Goal: Check status: Check status

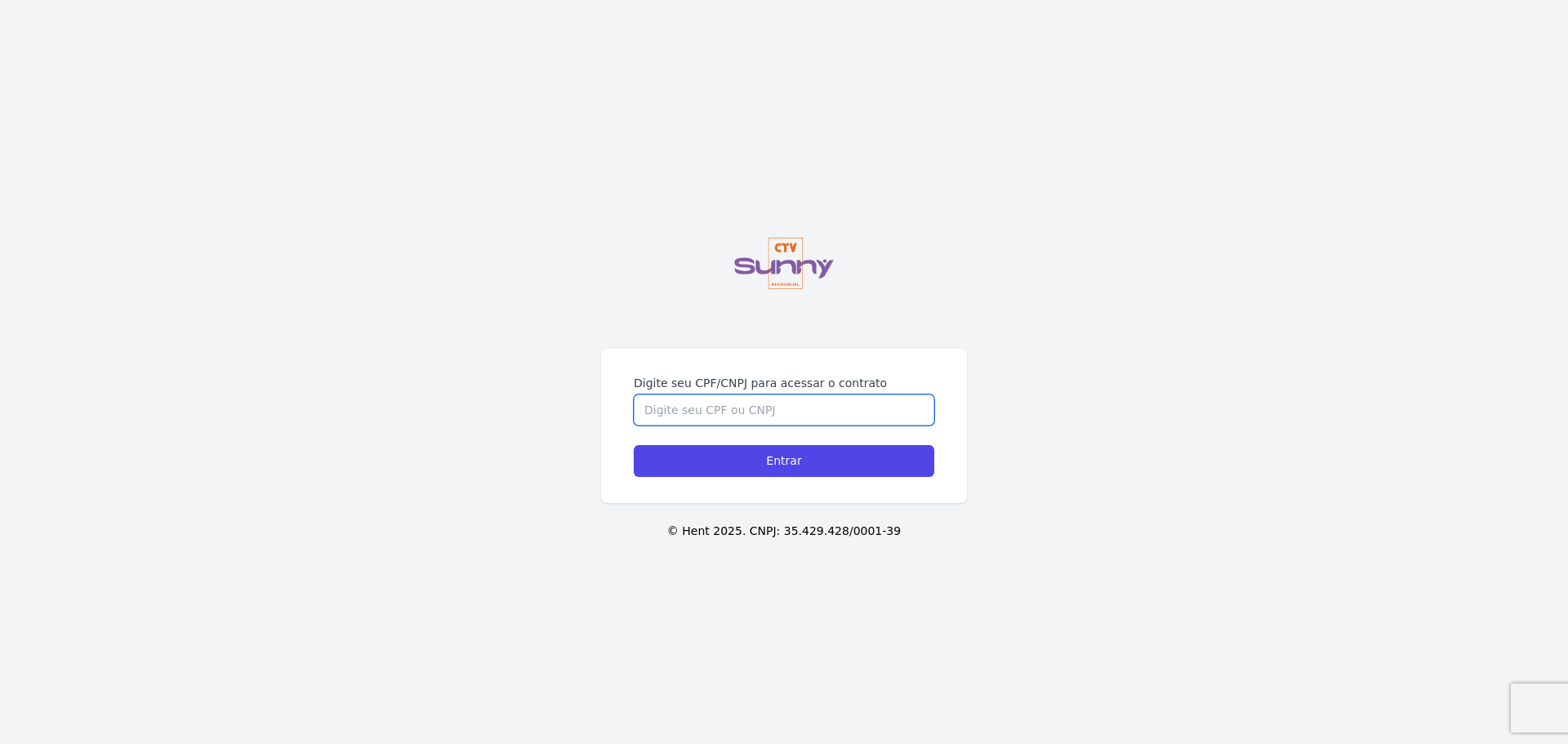
click at [774, 419] on input "Digite seu CPF/CNPJ para acessar o contrato" at bounding box center [784, 410] width 301 height 31
type input "05871246796"
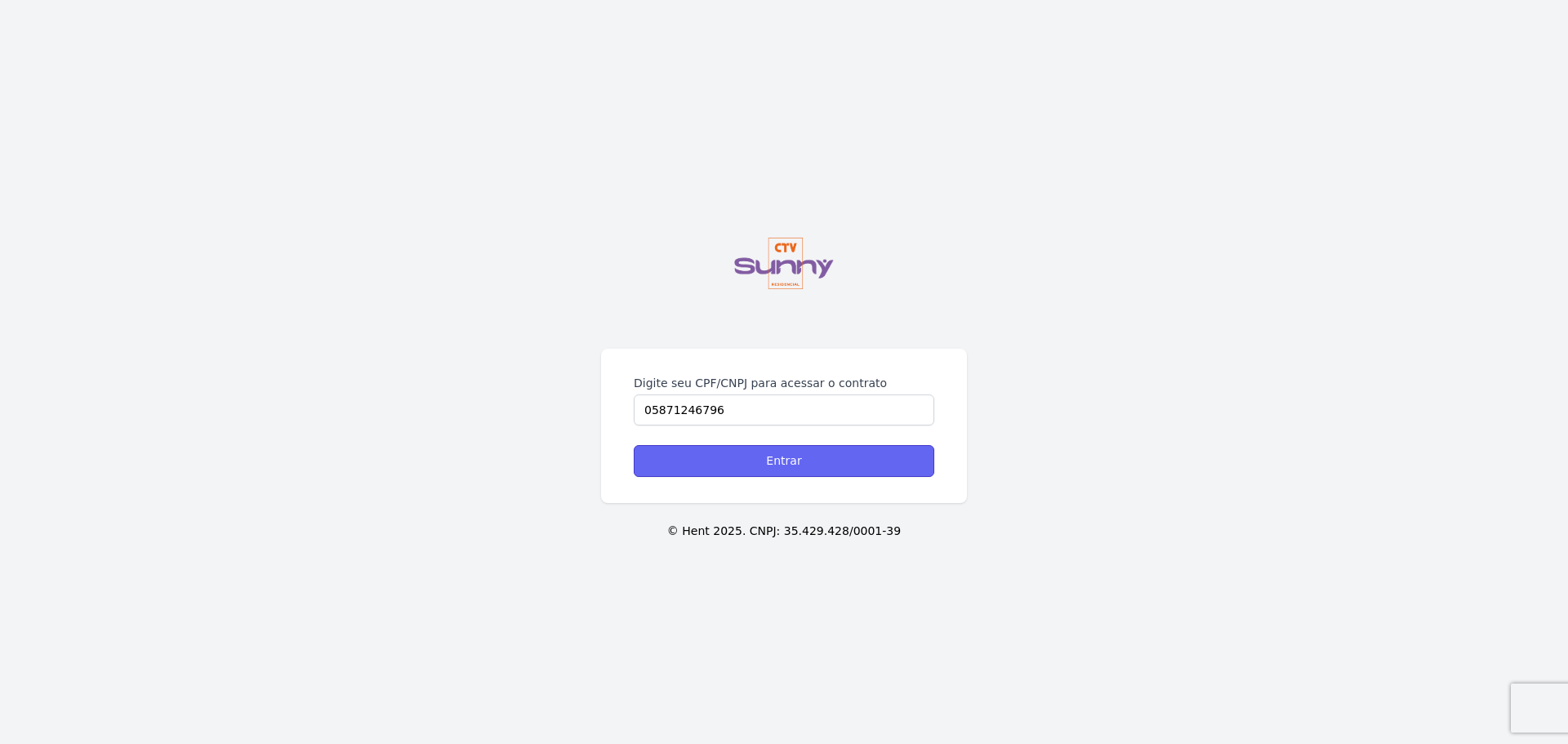
click at [822, 469] on input "Entrar" at bounding box center [784, 461] width 301 height 32
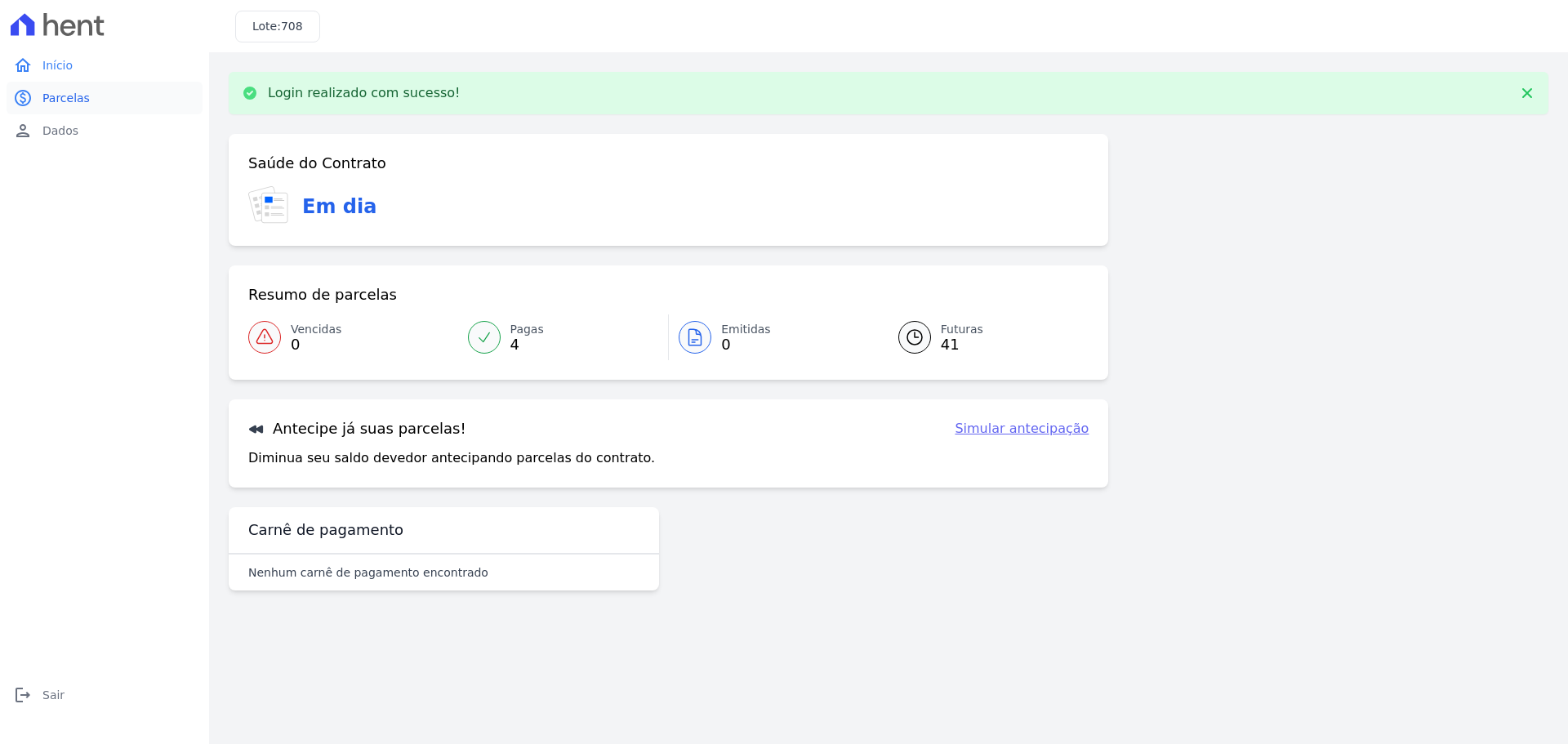
click at [72, 103] on span "Parcelas" at bounding box center [66, 97] width 47 height 16
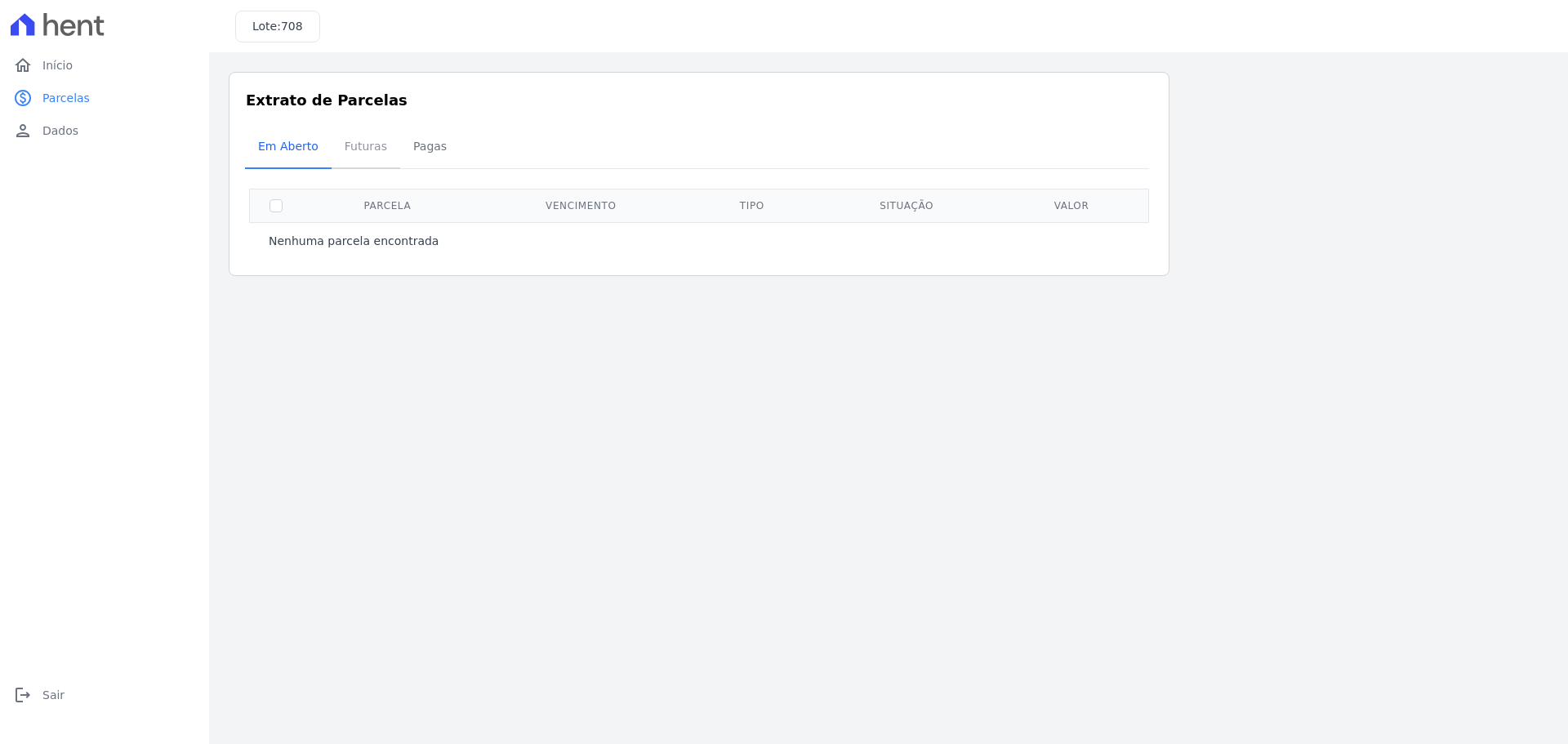
click at [362, 151] on span "Futuras" at bounding box center [365, 146] width 62 height 33
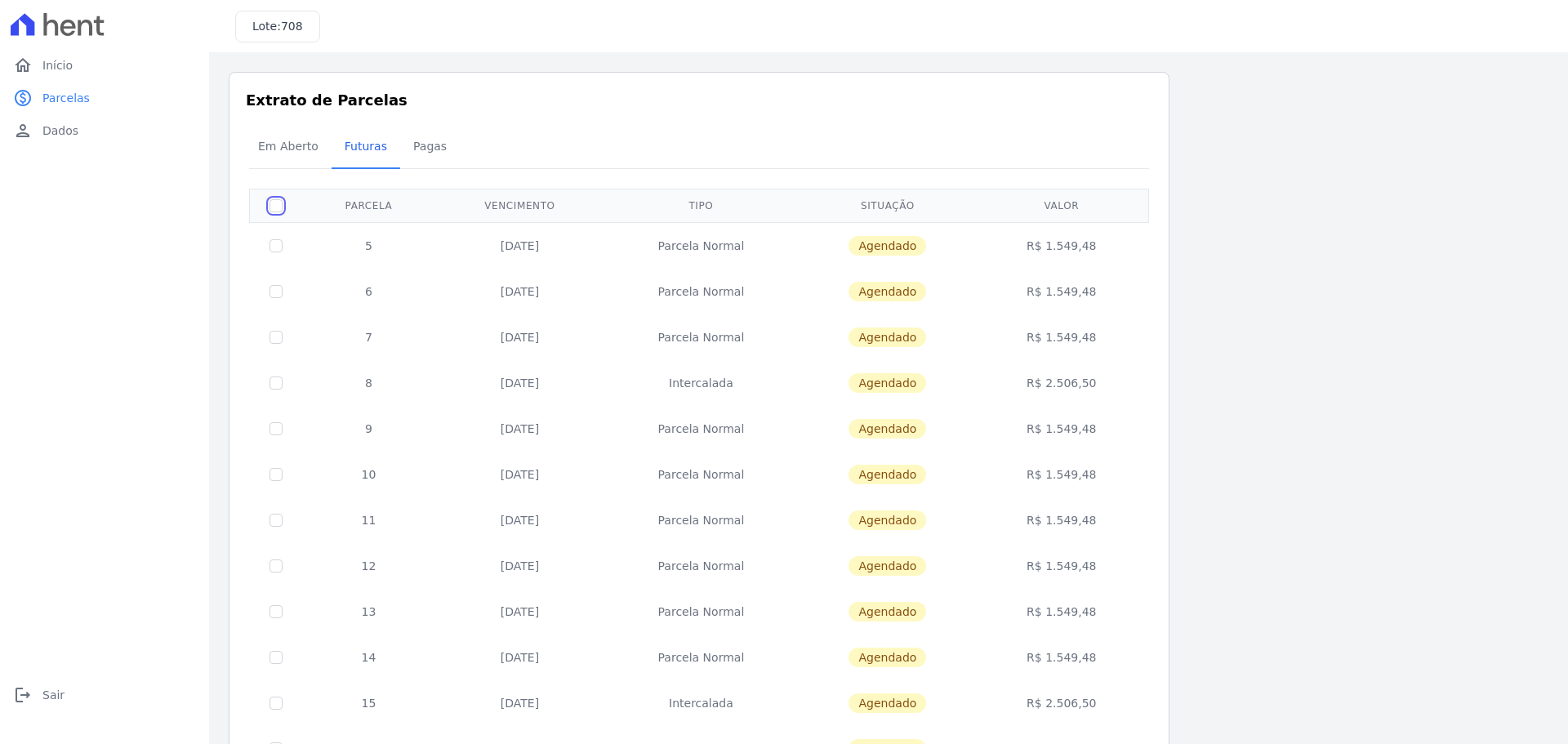
click at [272, 209] on input "checkbox" at bounding box center [275, 205] width 13 height 13
checkbox input "true"
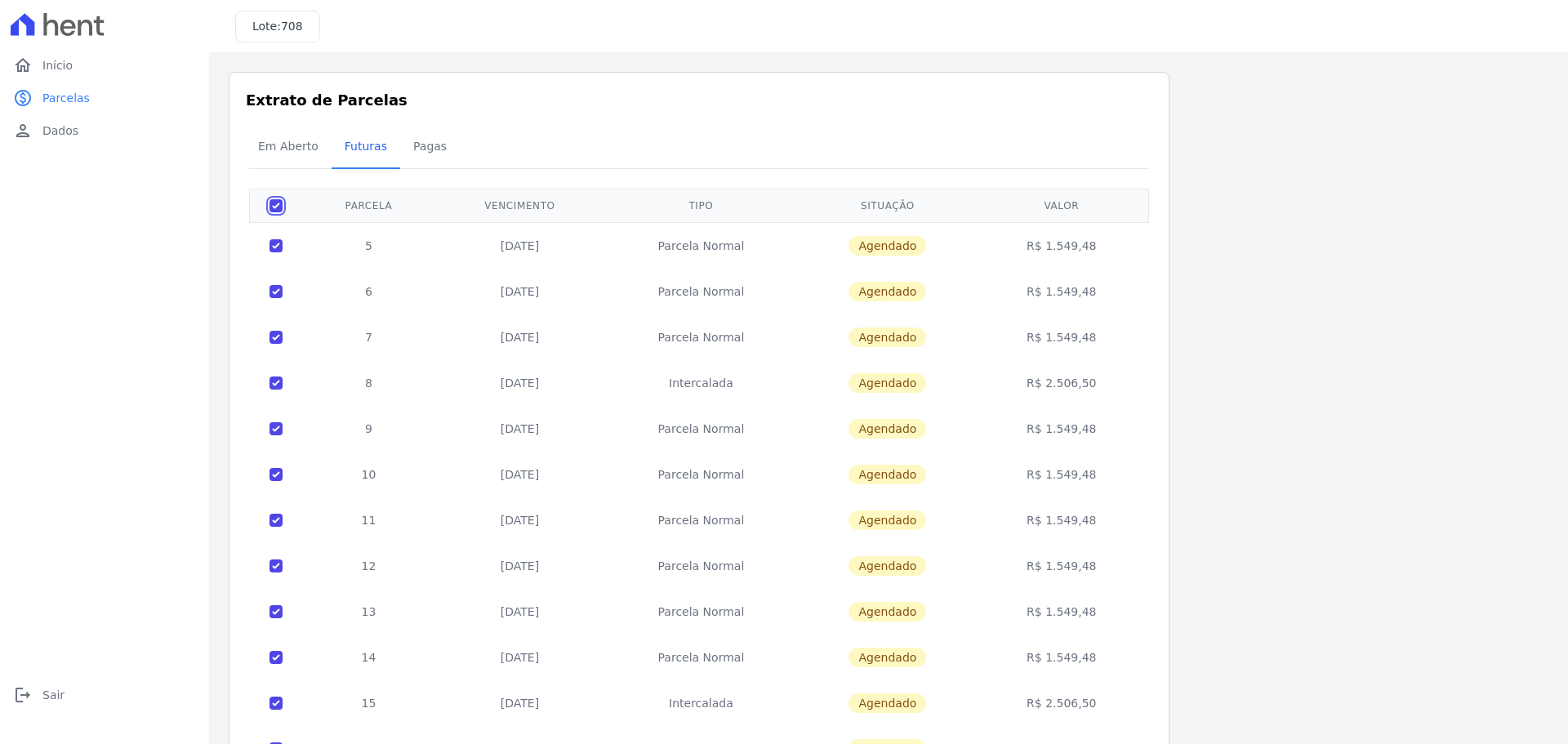
checkbox input "true"
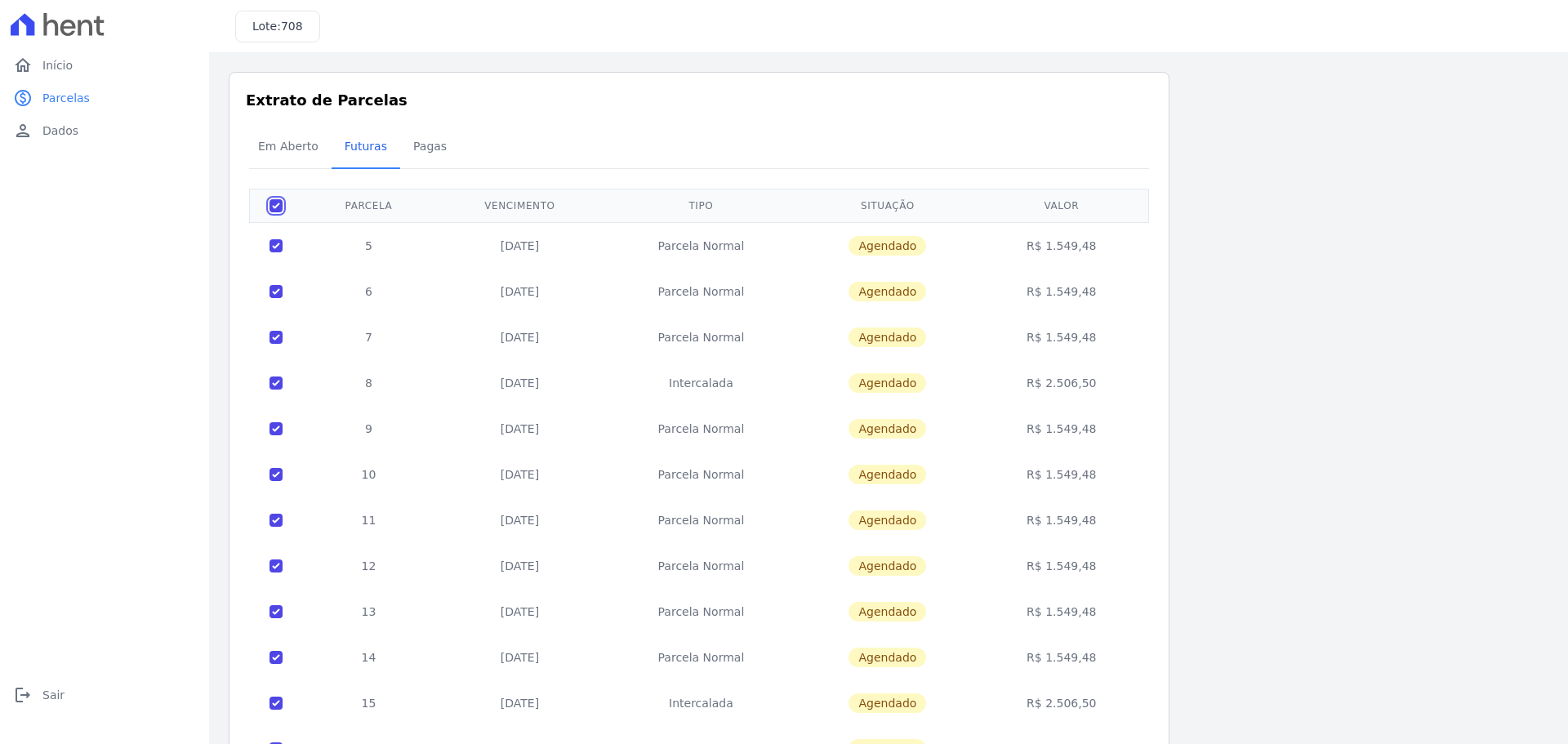
checkbox input "true"
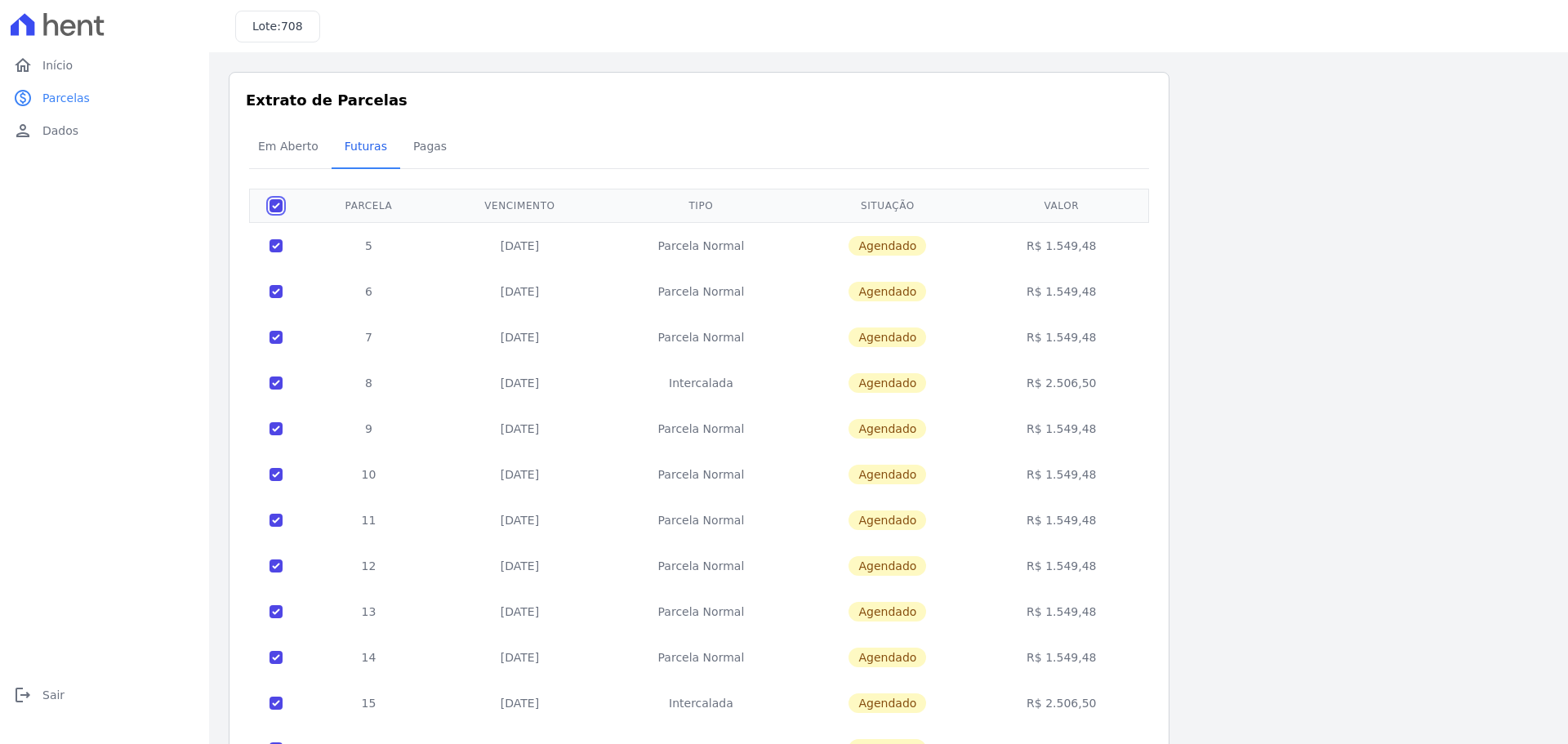
checkbox input "true"
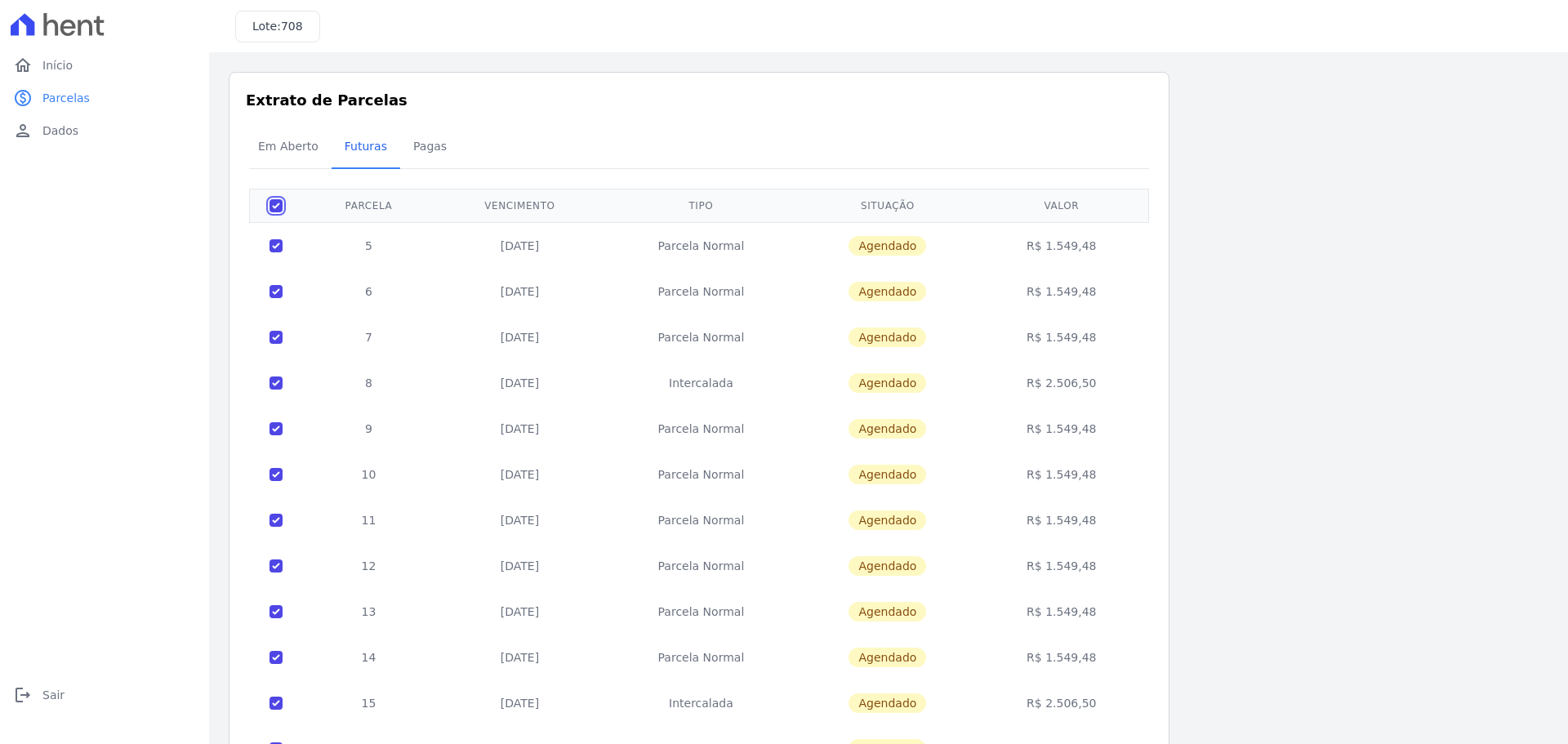
checkbox input "true"
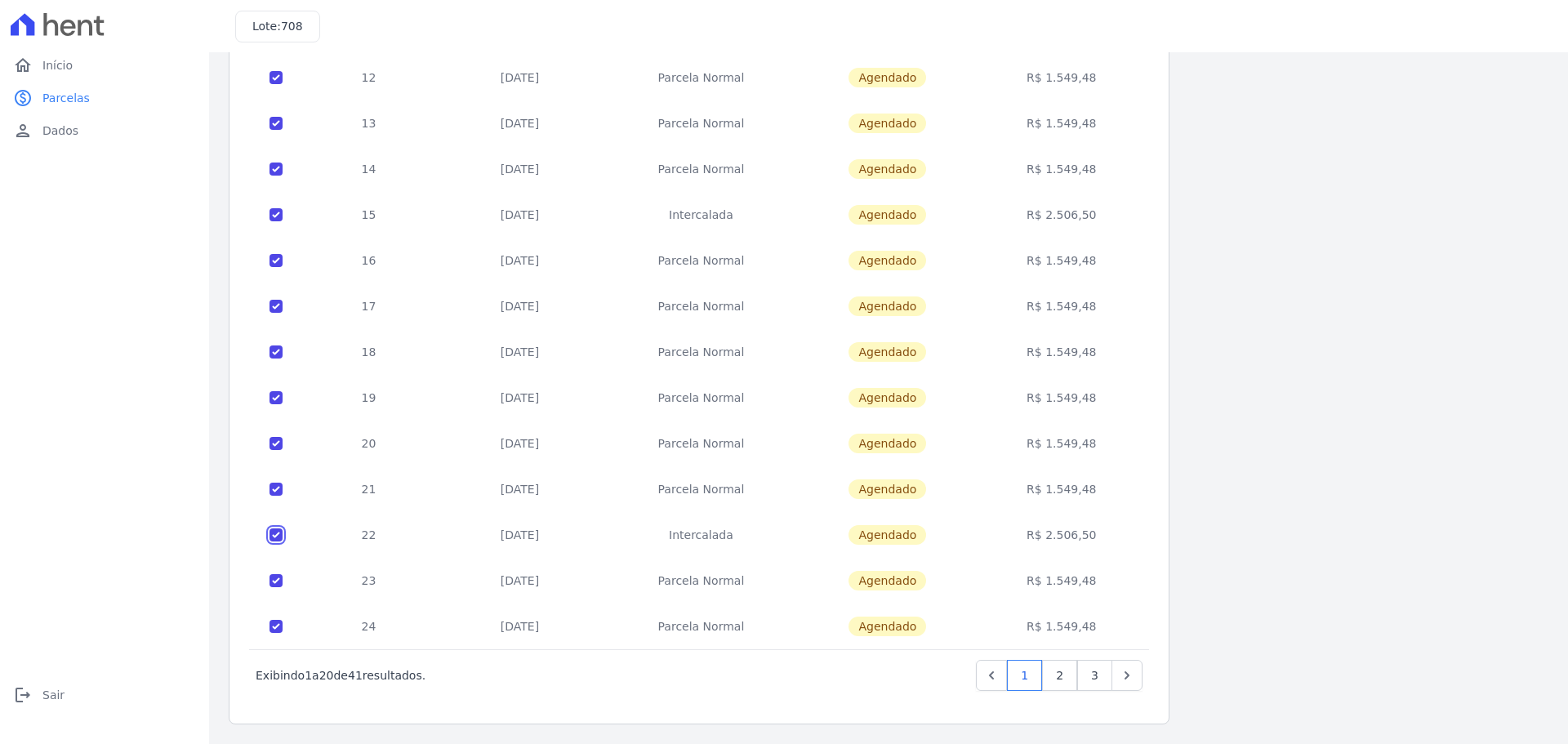
click at [278, 536] on input "checkbox" at bounding box center [275, 535] width 13 height 13
checkbox input "false"
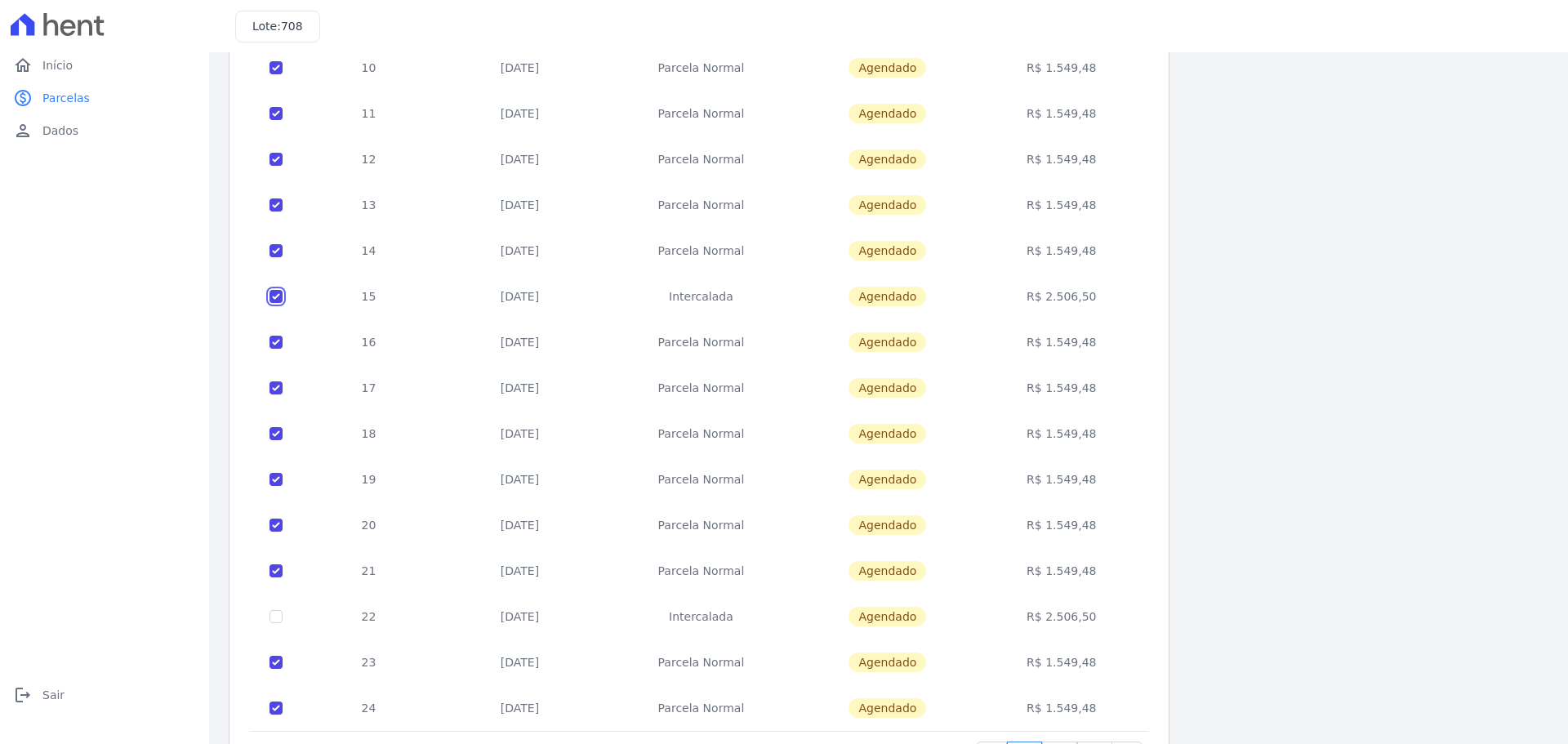
click at [275, 300] on input "checkbox" at bounding box center [275, 296] width 13 height 13
checkbox input "false"
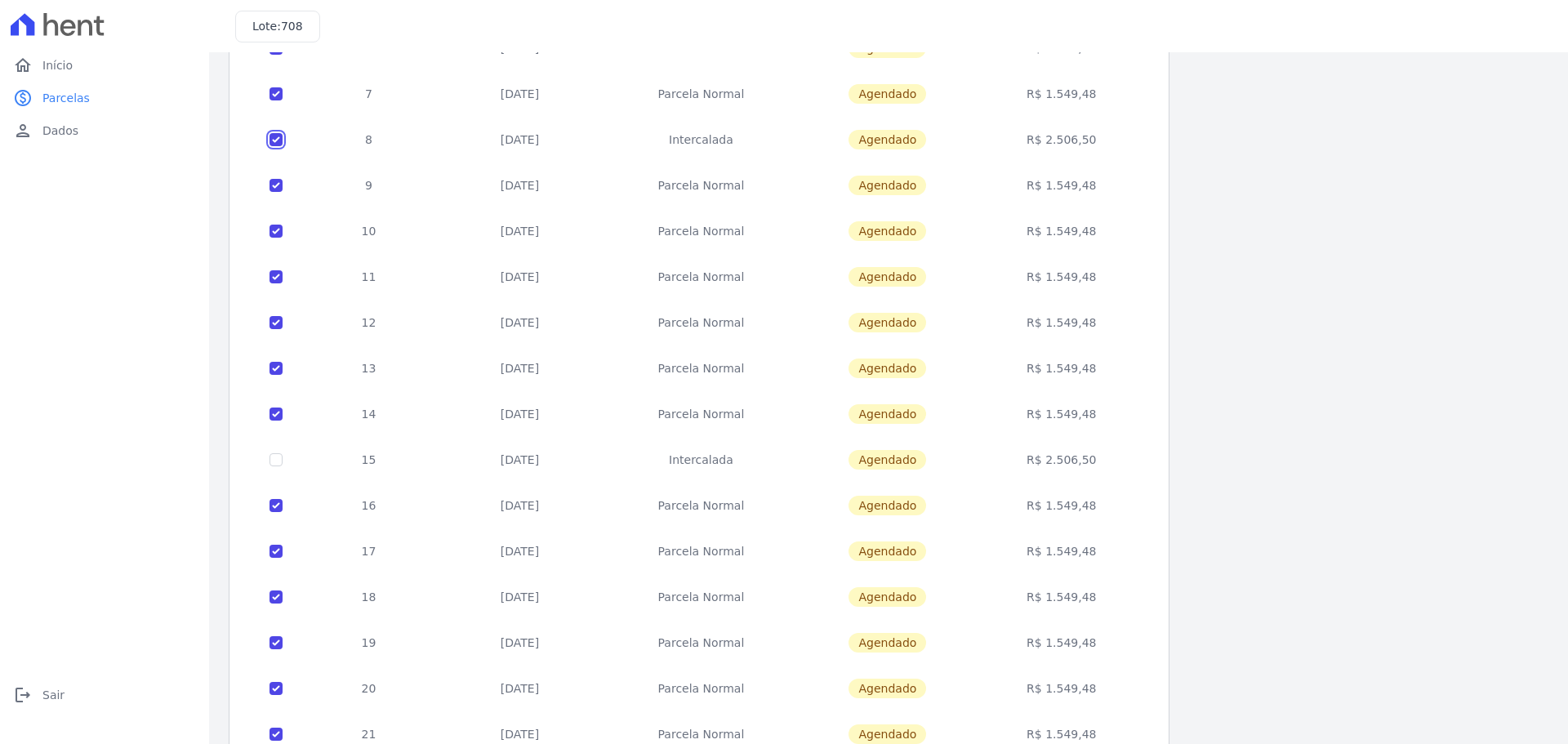
click at [277, 138] on input "checkbox" at bounding box center [275, 139] width 13 height 13
checkbox input "false"
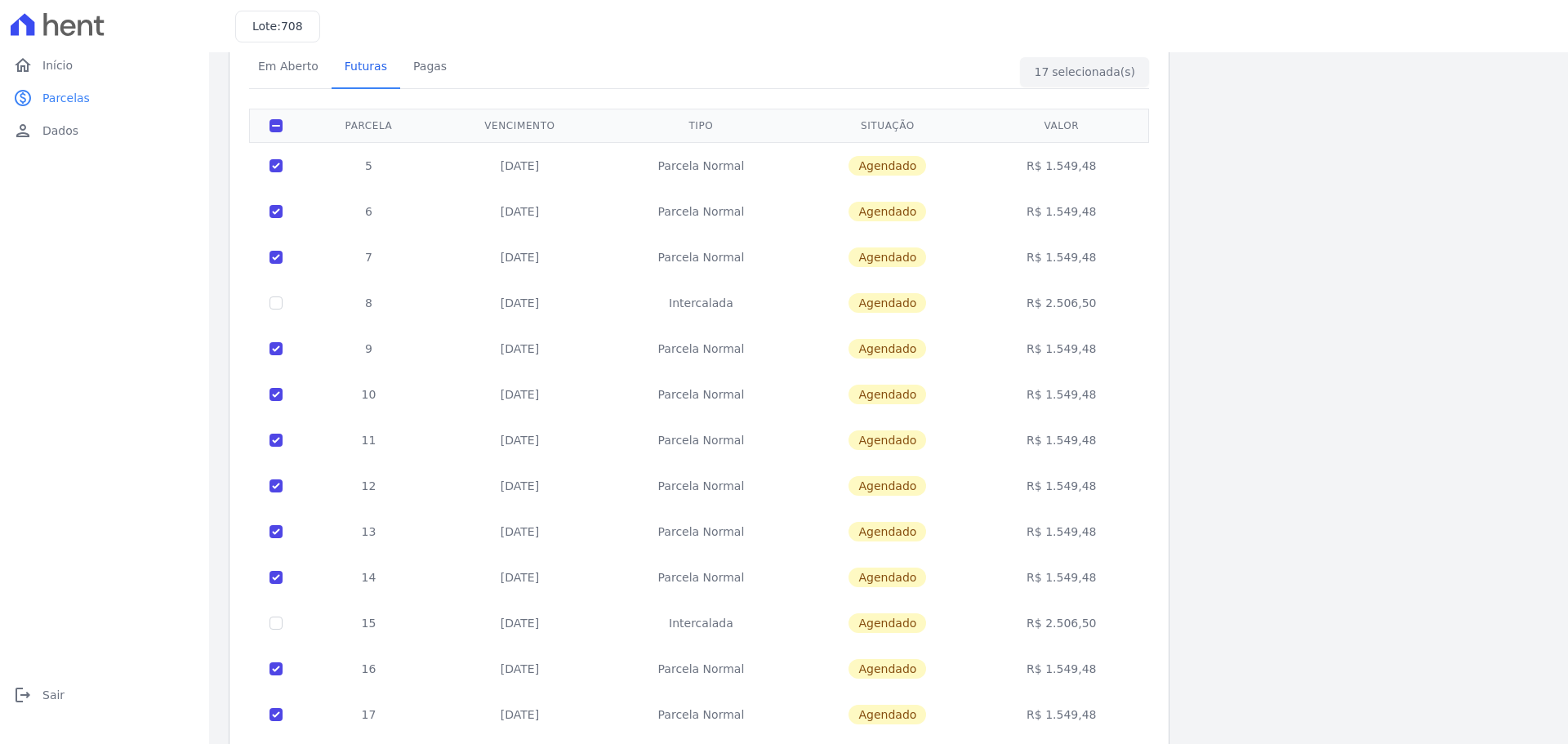
drag, startPoint x: 1054, startPoint y: 625, endPoint x: 1087, endPoint y: 630, distance: 33.4
click at [1087, 630] on td "R$ 2.506,50" at bounding box center [1061, 623] width 168 height 46
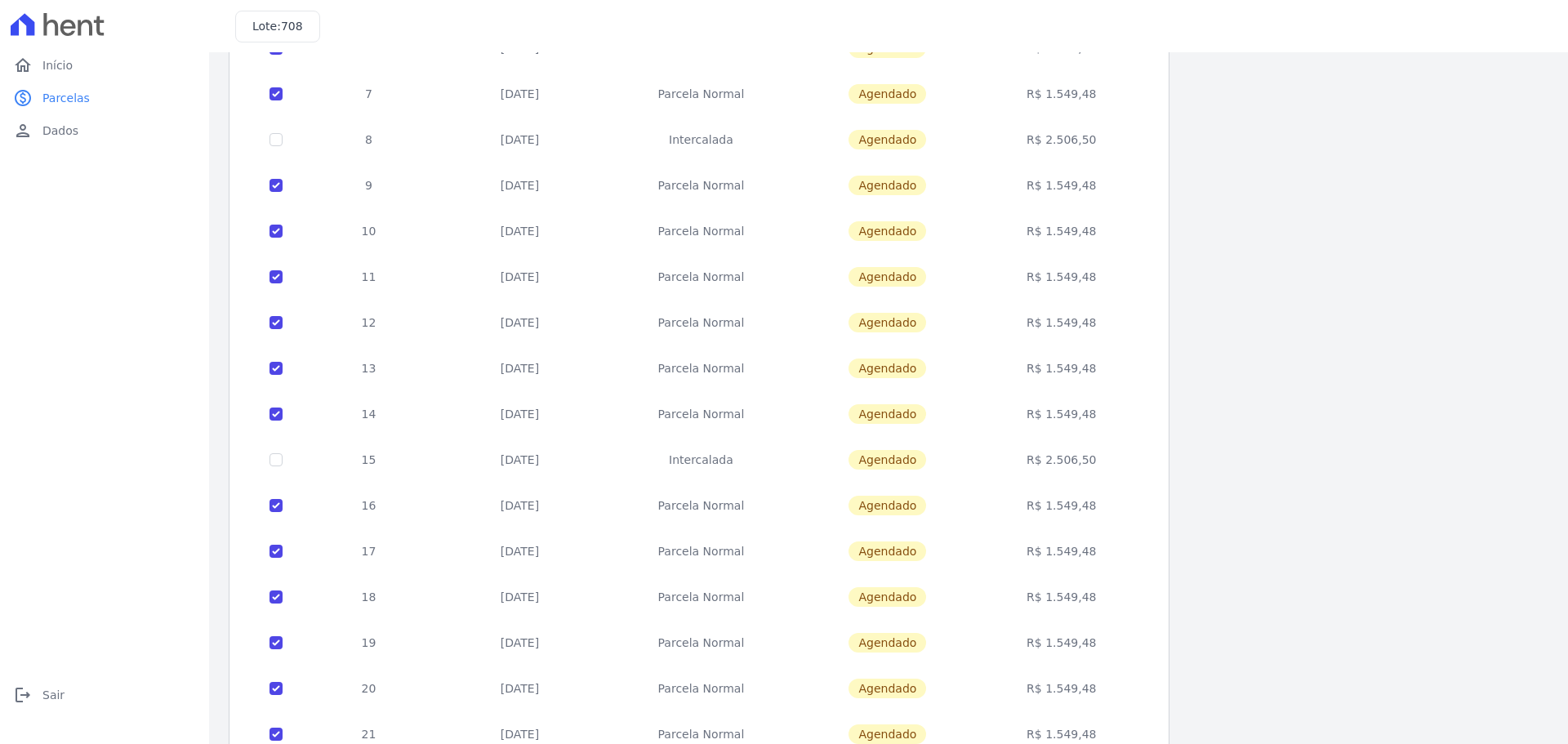
scroll to position [488, 0]
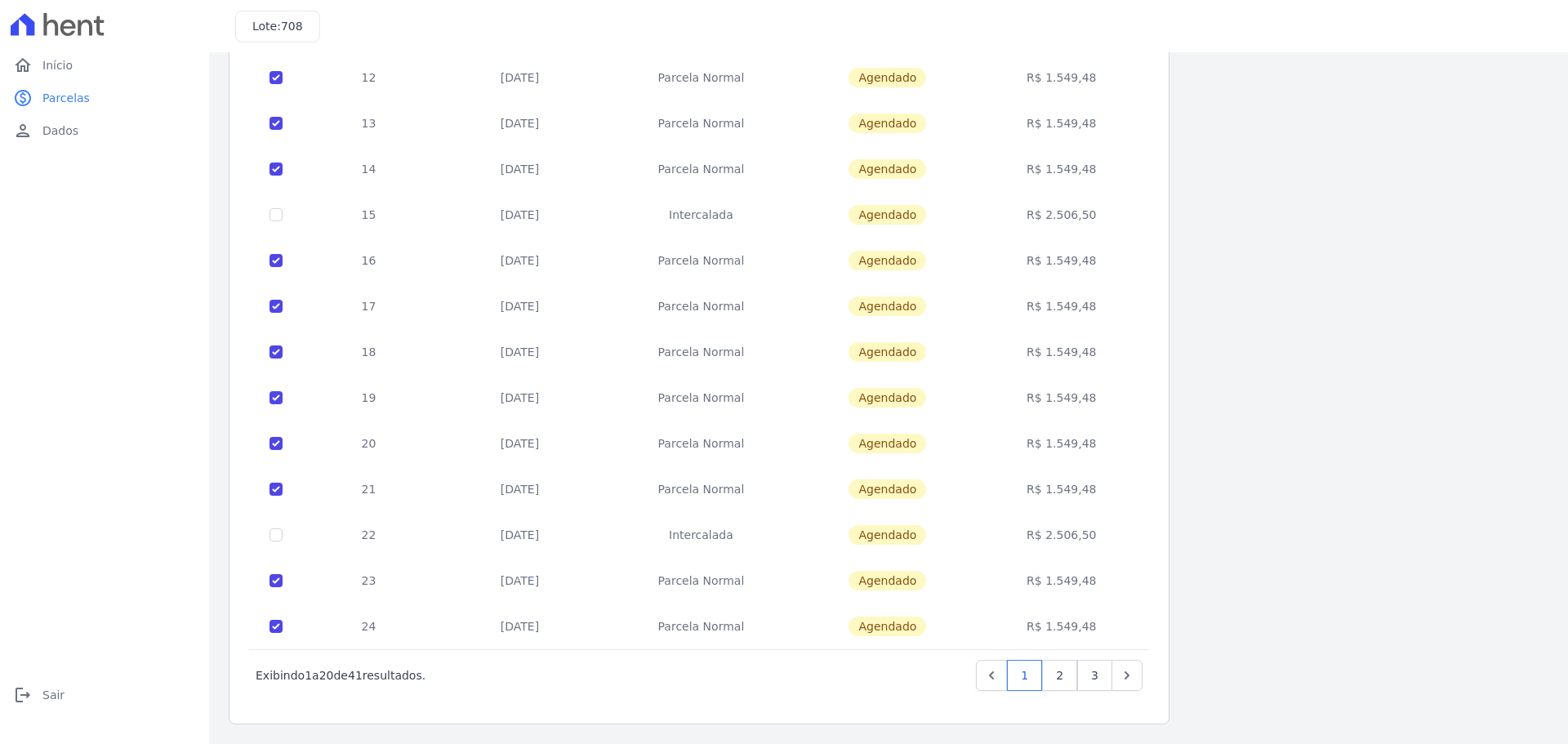
click at [1289, 483] on div "Listagem de parcelas Baixar PDF Extrato de Parcelas Em [GEOGRAPHIC_DATA] Futura…" at bounding box center [888, 154] width 1320 height 1141
click at [1066, 676] on link "2" at bounding box center [1060, 675] width 35 height 31
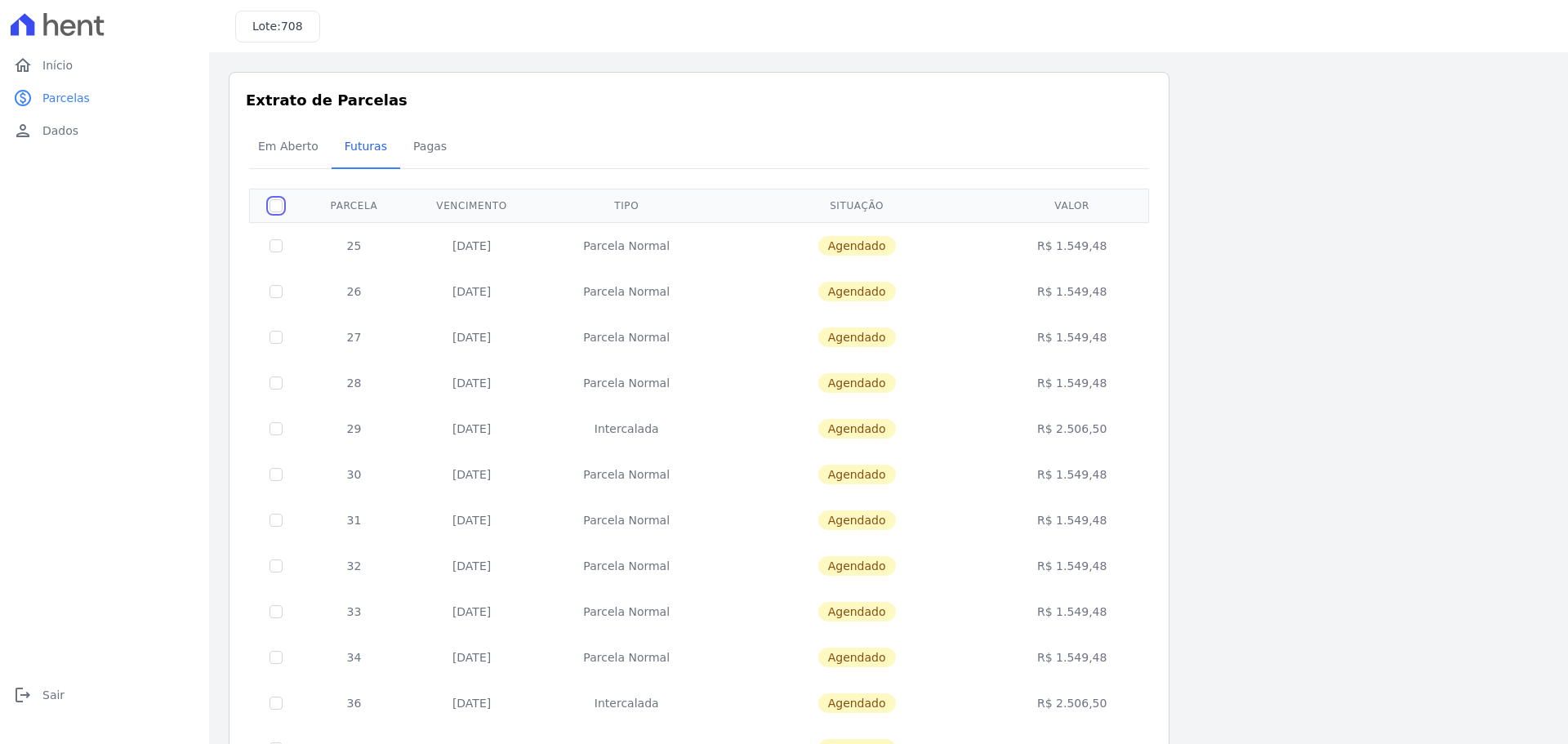
click at [277, 205] on input "checkbox" at bounding box center [275, 205] width 13 height 13
click at [276, 206] on input "checkbox" at bounding box center [275, 205] width 13 height 13
click at [275, 210] on input "checkbox" at bounding box center [275, 205] width 13 height 13
checkbox input "false"
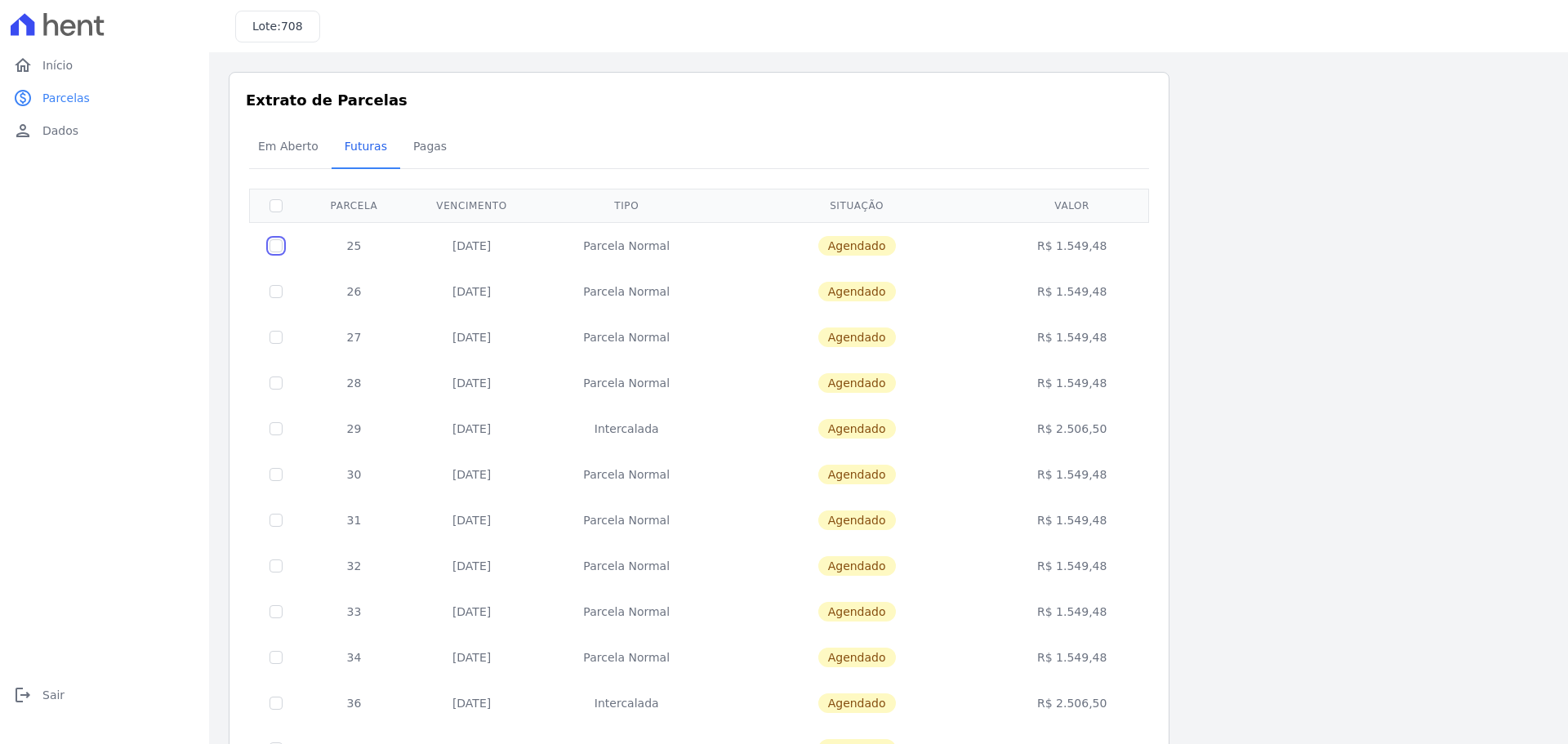
click at [277, 249] on input "checkbox" at bounding box center [275, 245] width 13 height 13
checkbox input "true"
click at [273, 291] on input "checkbox" at bounding box center [275, 291] width 13 height 13
checkbox input "true"
click at [274, 336] on input "checkbox" at bounding box center [275, 337] width 13 height 13
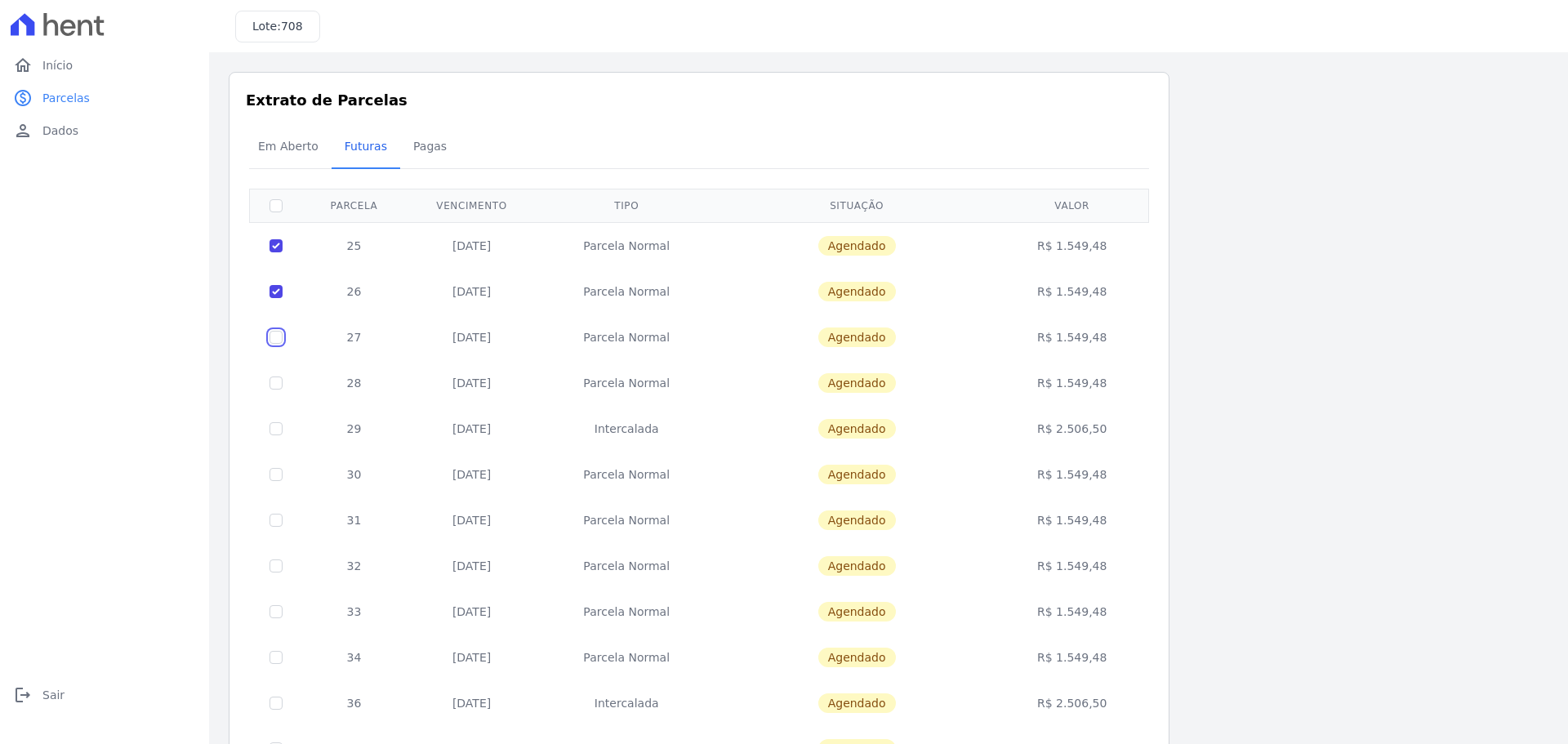
checkbox input "true"
click at [274, 383] on input "checkbox" at bounding box center [275, 383] width 13 height 13
checkbox input "true"
click at [274, 474] on input "checkbox" at bounding box center [275, 474] width 13 height 13
checkbox input "true"
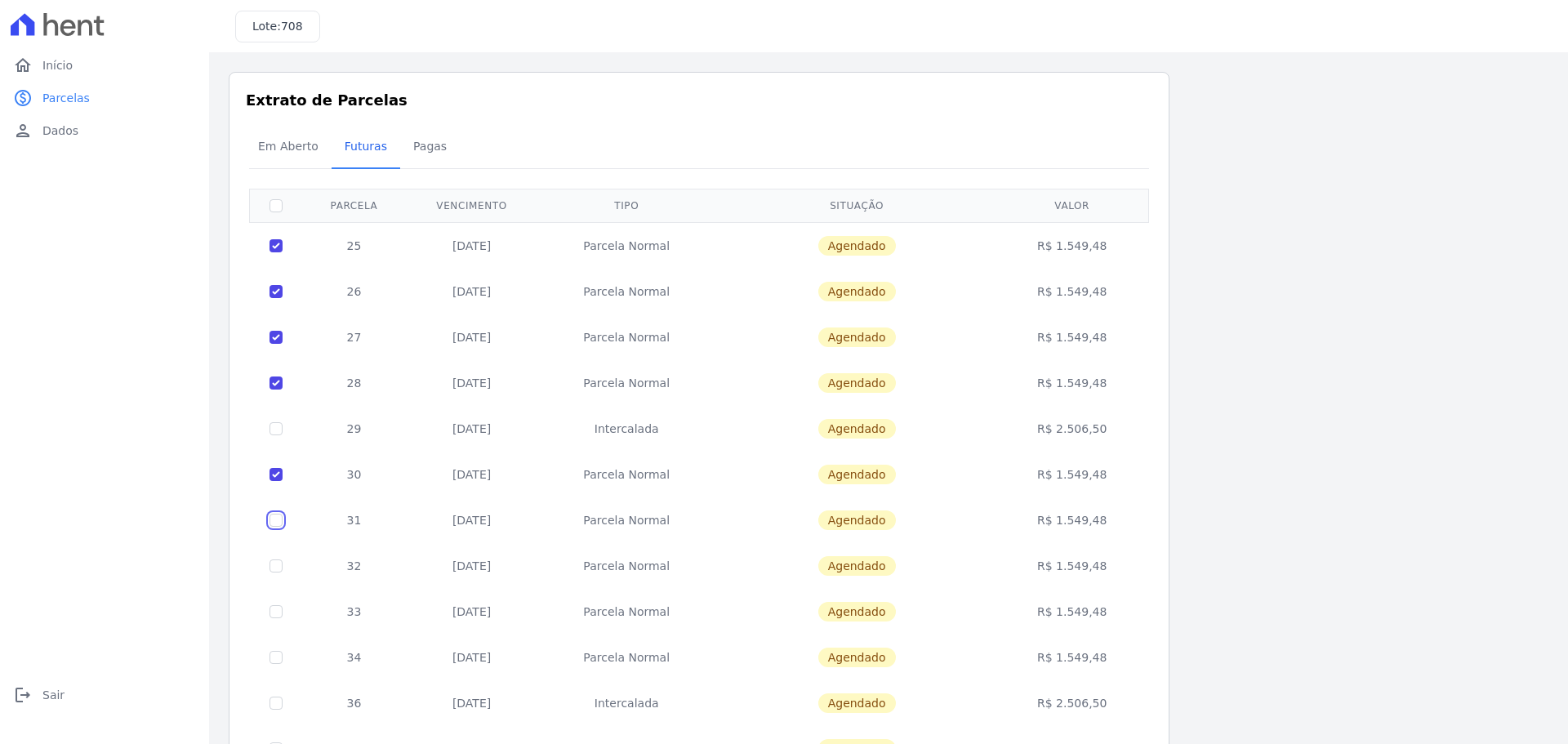
click at [274, 518] on input "checkbox" at bounding box center [275, 519] width 13 height 13
checkbox input "true"
click at [275, 565] on input "checkbox" at bounding box center [275, 565] width 13 height 13
checkbox input "true"
click at [276, 615] on input "checkbox" at bounding box center [275, 611] width 13 height 13
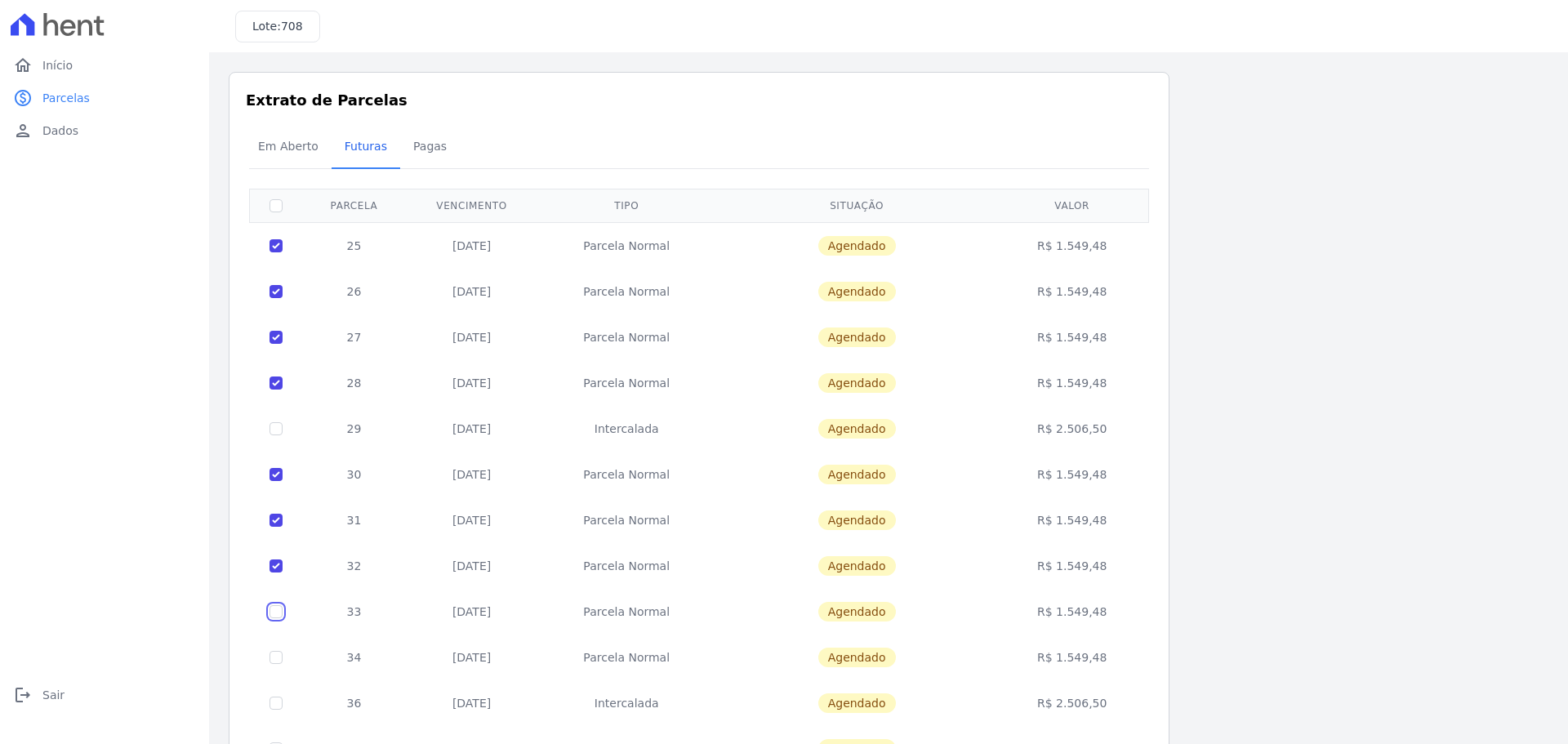
checkbox input "true"
click at [274, 659] on input "checkbox" at bounding box center [275, 657] width 13 height 13
checkbox input "true"
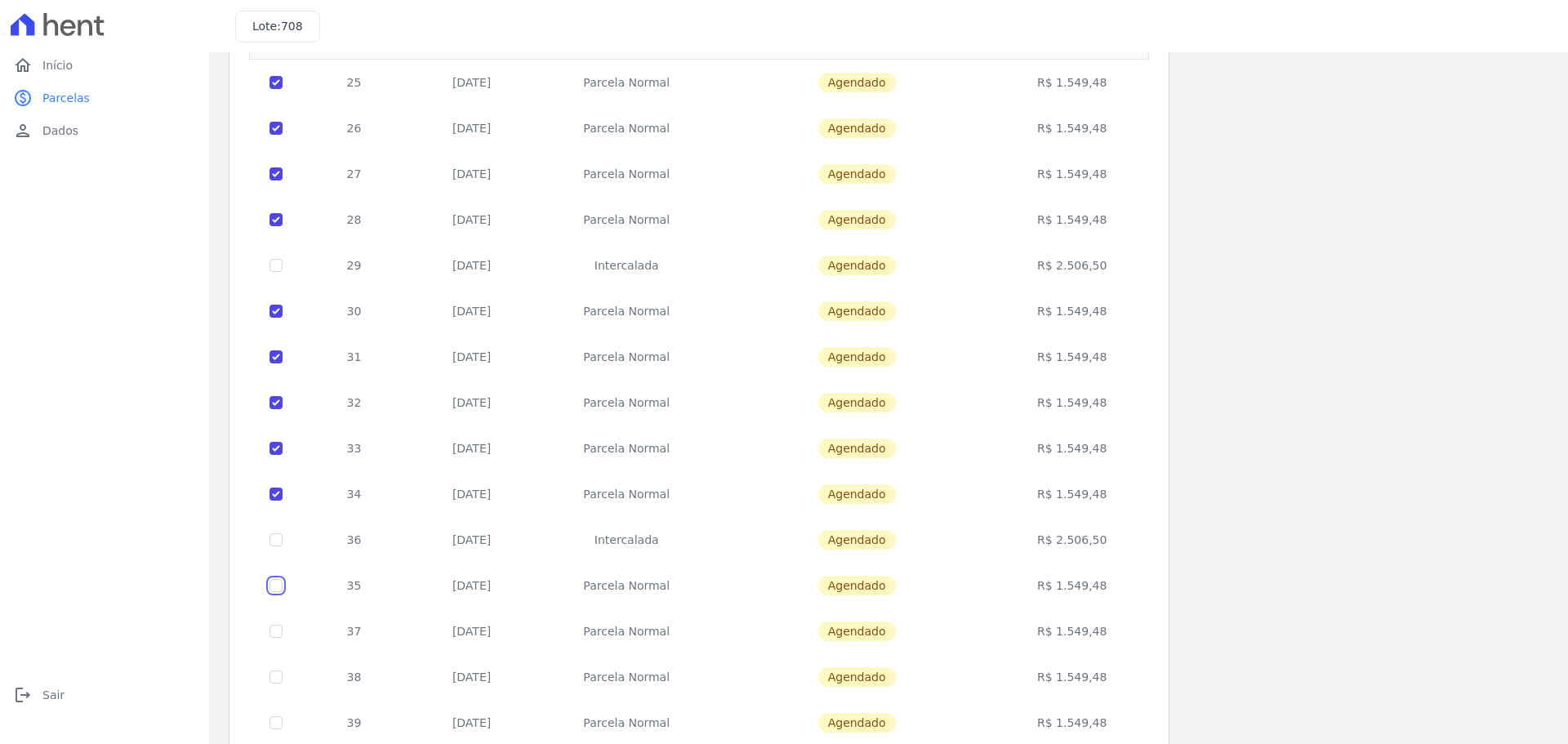
click at [277, 588] on input "checkbox" at bounding box center [275, 585] width 13 height 13
checkbox input "true"
click at [275, 630] on input "checkbox" at bounding box center [275, 631] width 13 height 13
checkbox input "true"
click at [274, 675] on input "checkbox" at bounding box center [275, 676] width 13 height 13
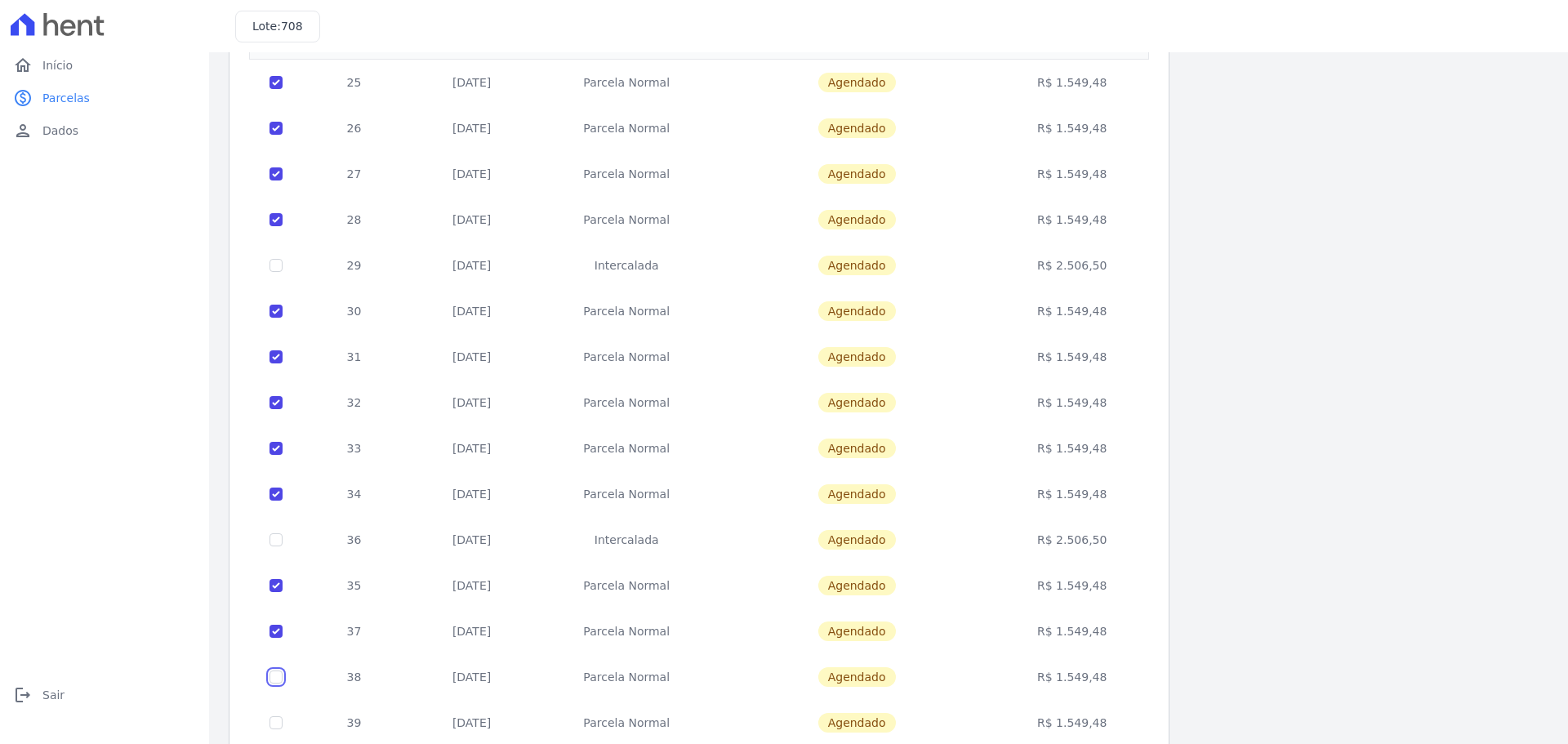
checkbox input "true"
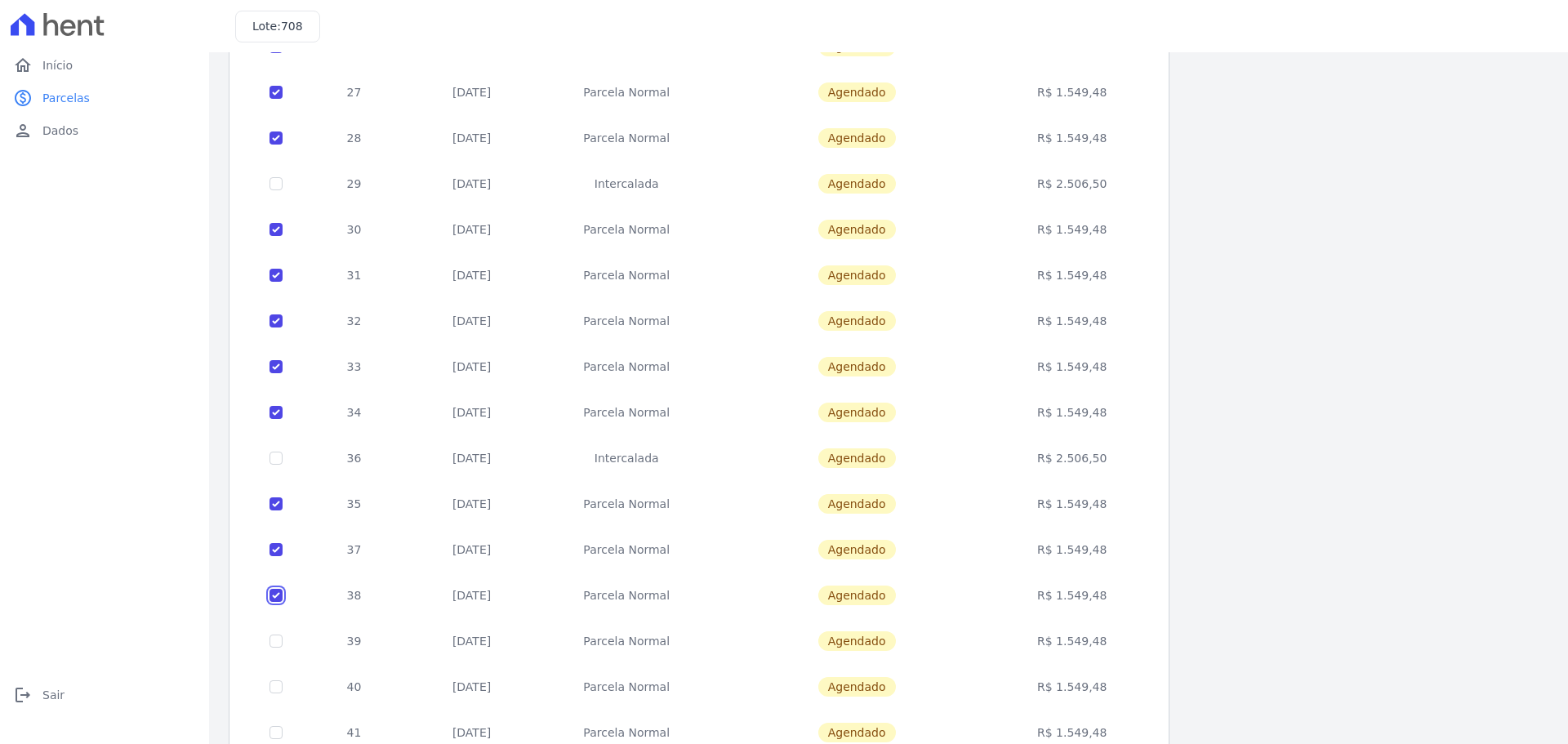
scroll to position [327, 0]
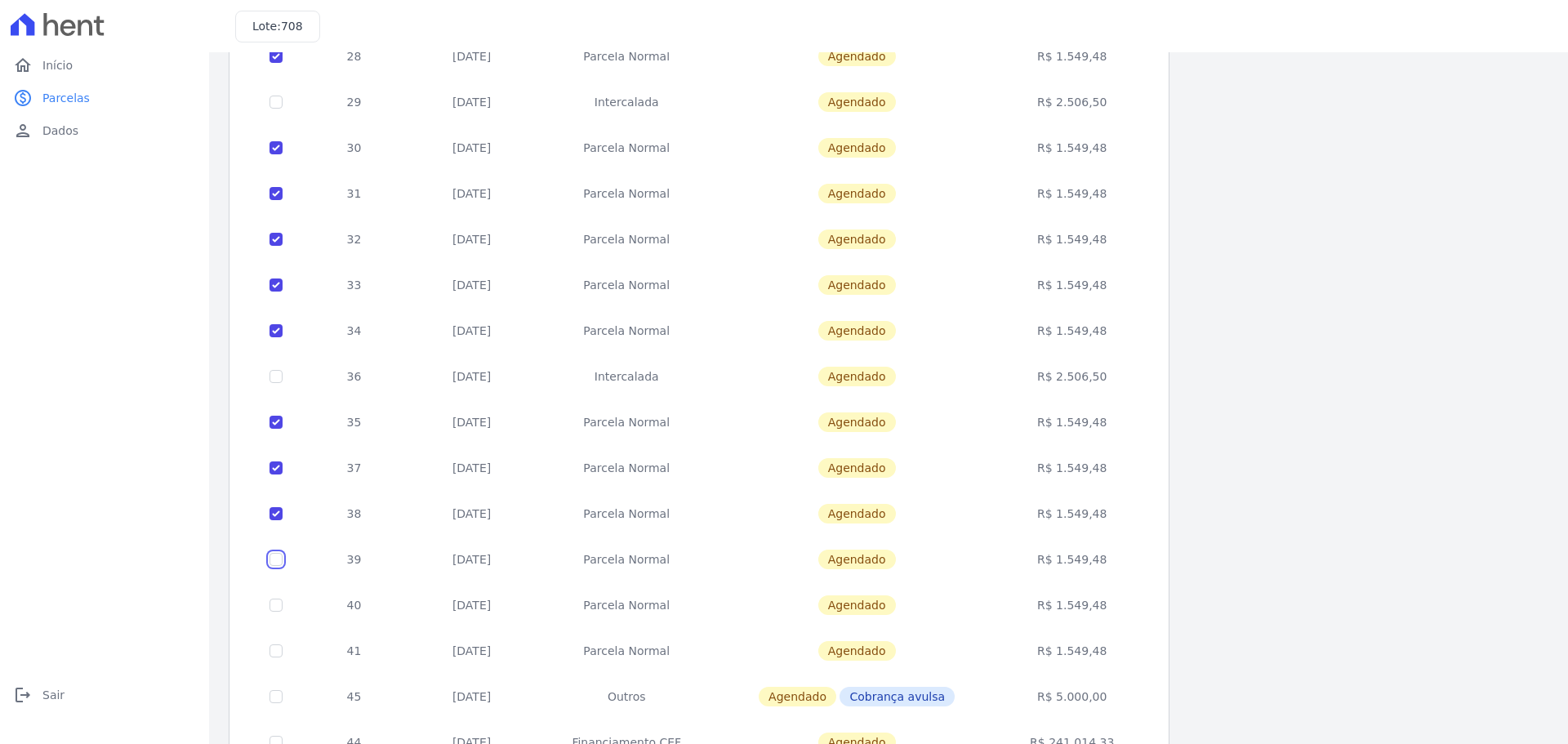
click at [277, 558] on input "checkbox" at bounding box center [275, 559] width 13 height 13
checkbox input "true"
click at [274, 602] on input "checkbox" at bounding box center [275, 605] width 13 height 13
checkbox input "true"
click at [273, 652] on input "checkbox" at bounding box center [275, 650] width 13 height 13
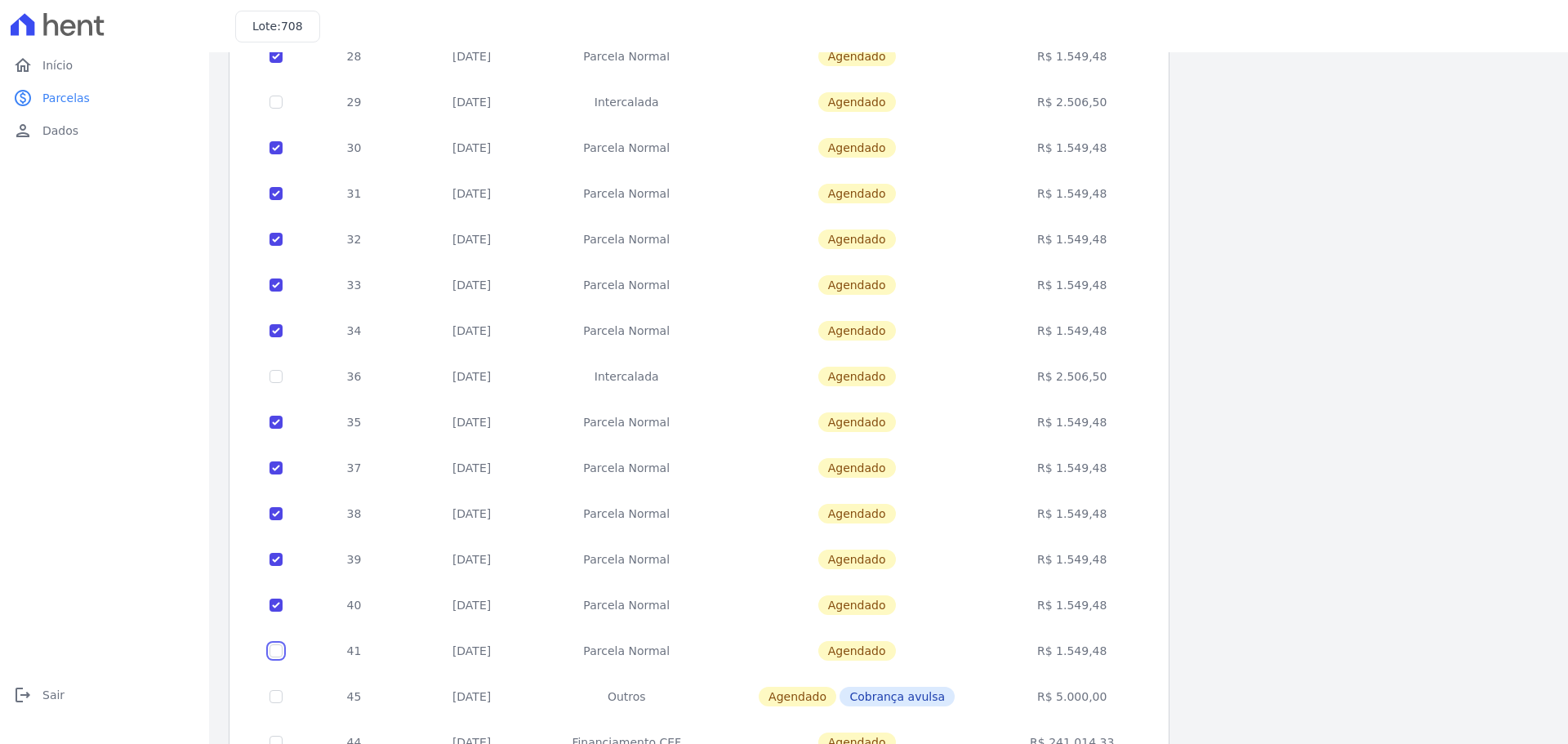
checkbox input "true"
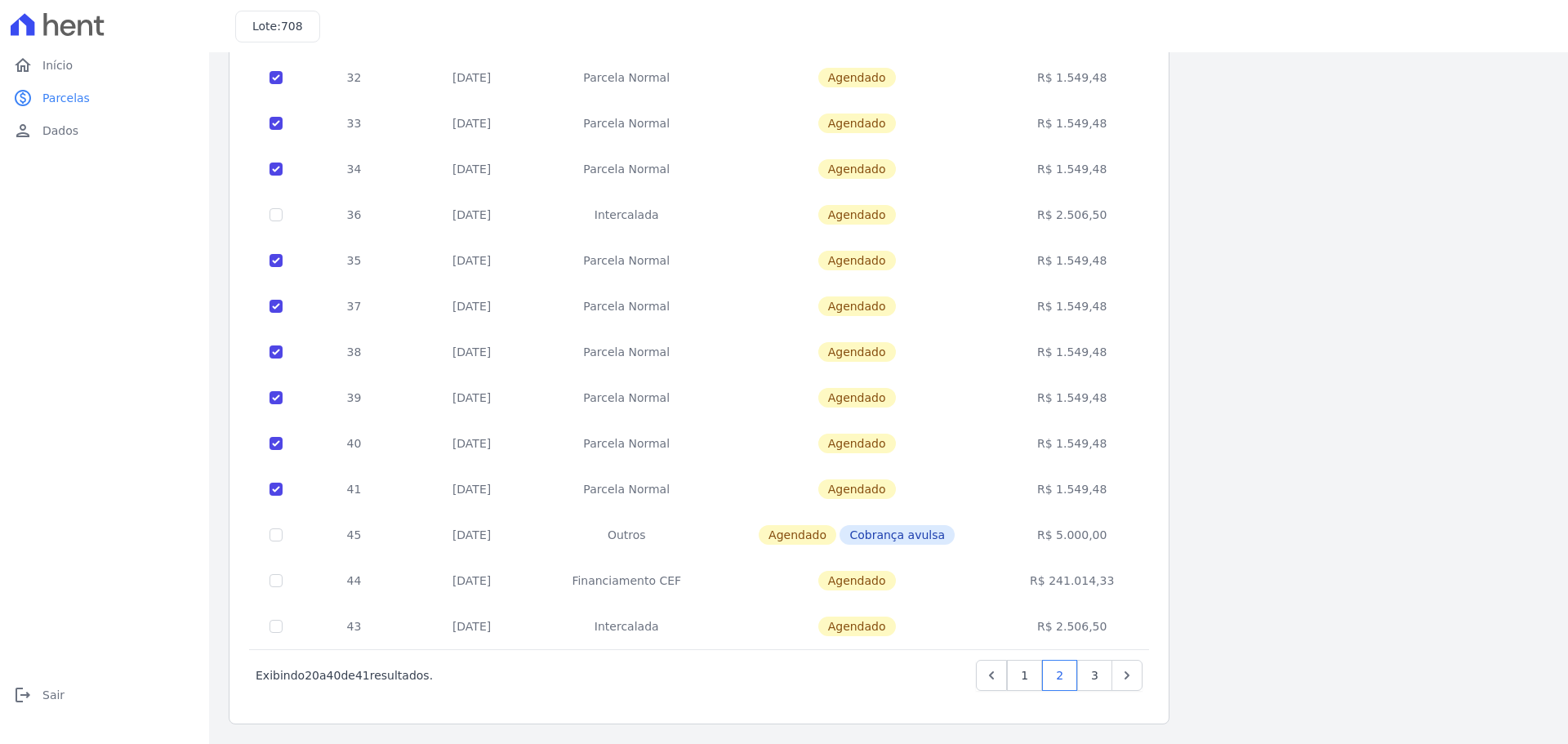
click at [1263, 472] on div "Listagem de parcelas Baixar PDF Extrato de Parcelas Em [GEOGRAPHIC_DATA] Futura…" at bounding box center [888, 154] width 1320 height 1141
click at [1225, 415] on div "Listagem de parcelas Baixar PDF Extrato de Parcelas Em [GEOGRAPHIC_DATA] Futura…" at bounding box center [888, 154] width 1320 height 1141
click at [1096, 679] on link "3" at bounding box center [1094, 675] width 35 height 31
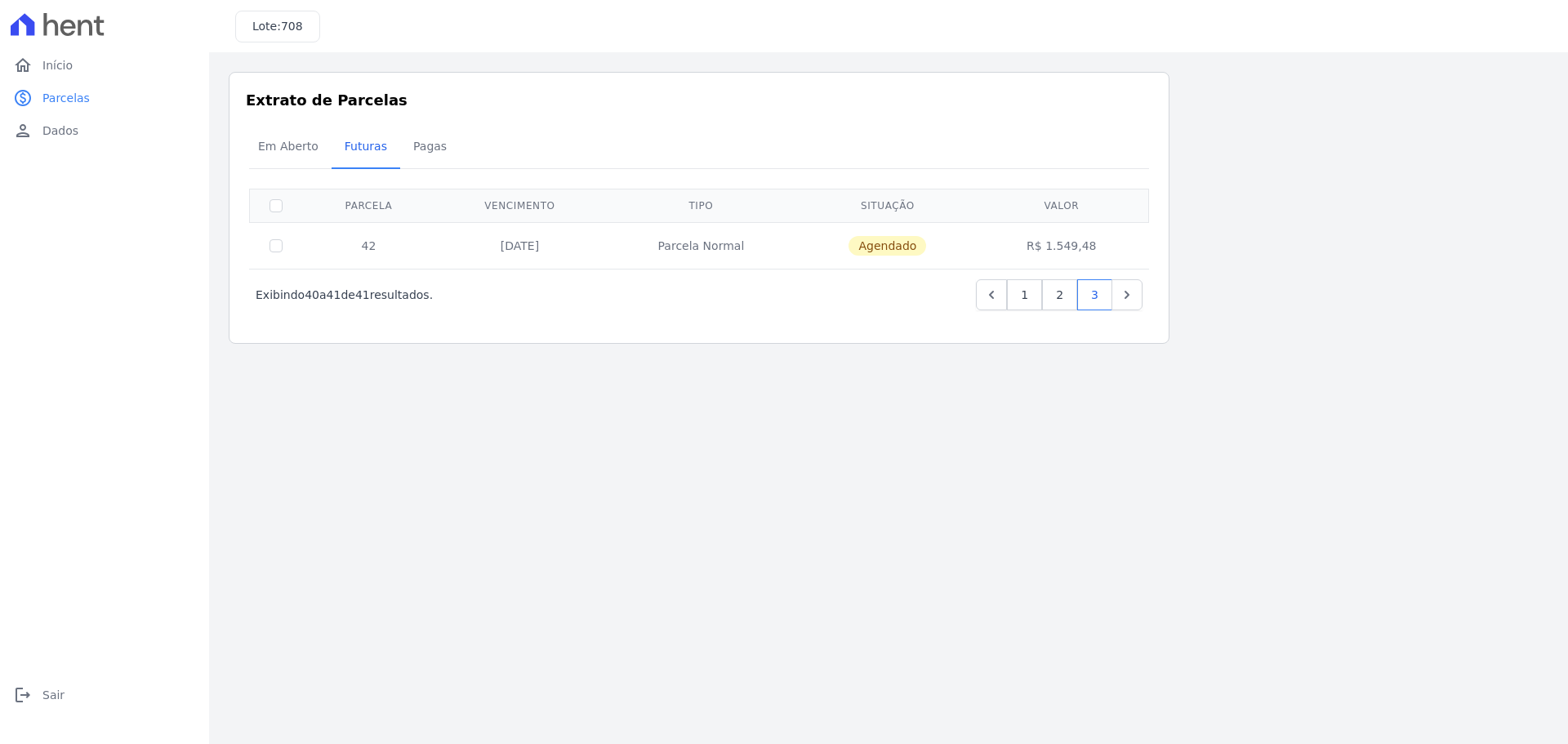
click at [1071, 490] on main "Listagem de parcelas Baixar PDF Extrato de Parcelas Em [GEOGRAPHIC_DATA] Futura…" at bounding box center [888, 398] width 1359 height 692
click at [1067, 306] on link "2" at bounding box center [1060, 295] width 35 height 31
